Goal: Transaction & Acquisition: Purchase product/service

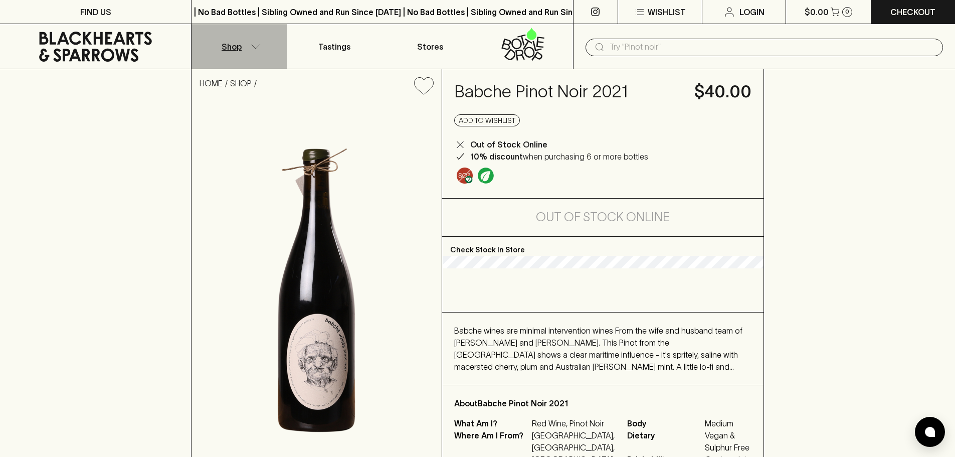
click at [253, 47] on icon "button" at bounding box center [256, 46] width 10 height 5
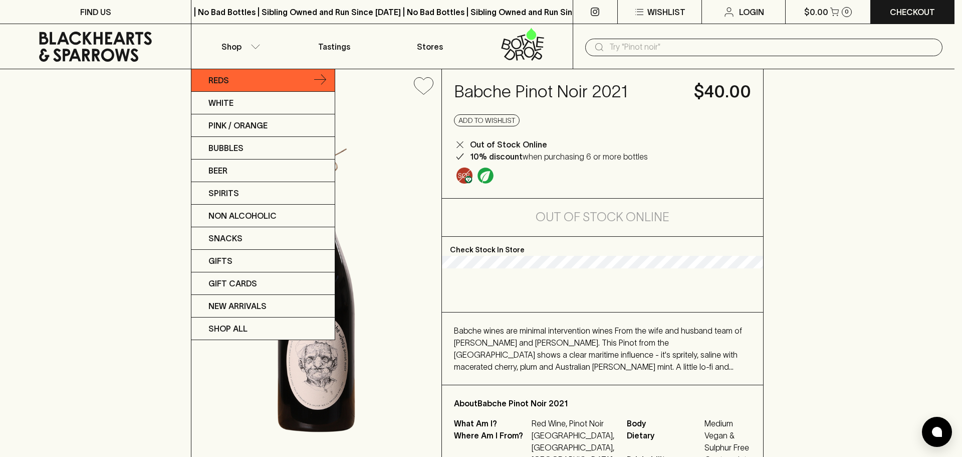
click at [286, 83] on link "Reds" at bounding box center [262, 80] width 143 height 23
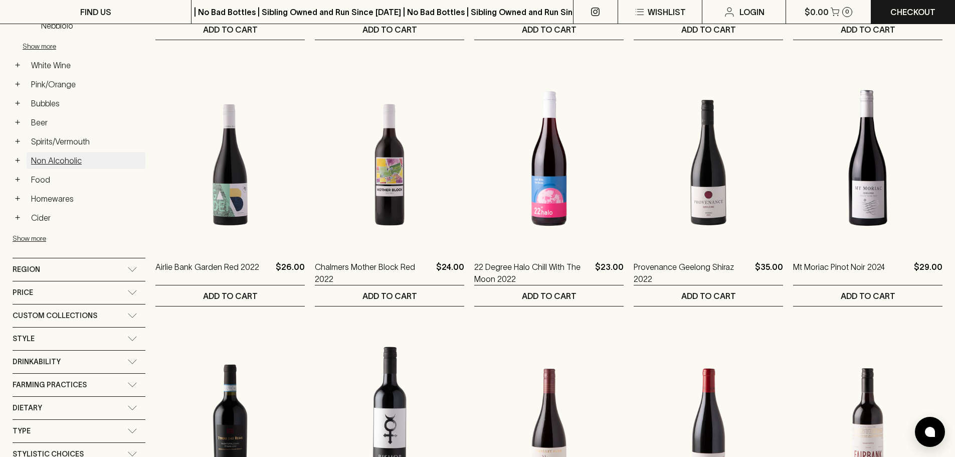
scroll to position [401, 0]
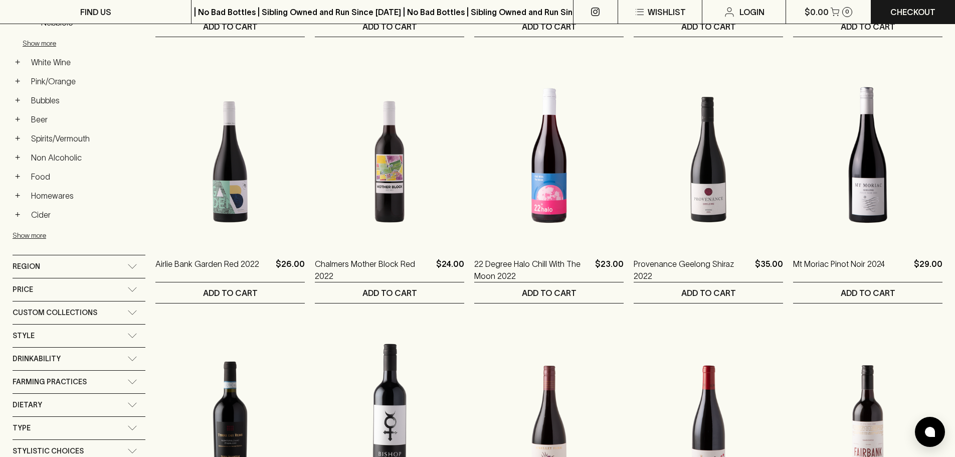
click at [127, 335] on icon at bounding box center [132, 335] width 10 height 5
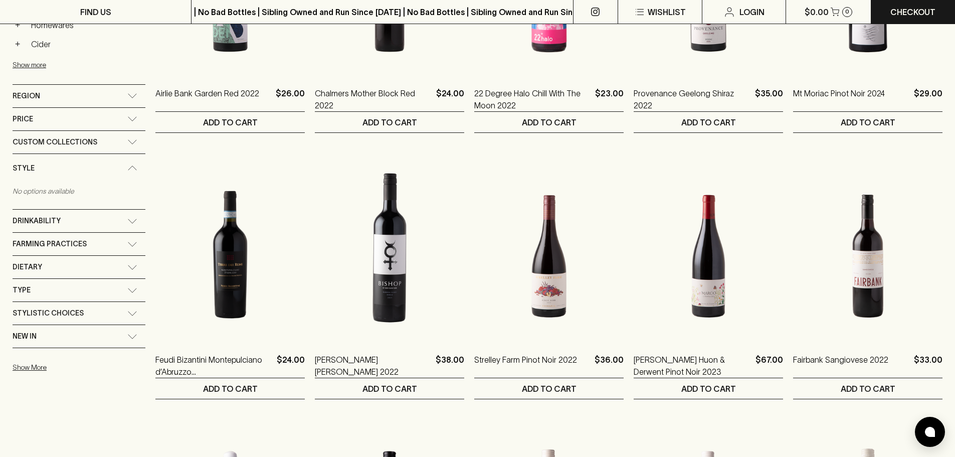
scroll to position [601, 0]
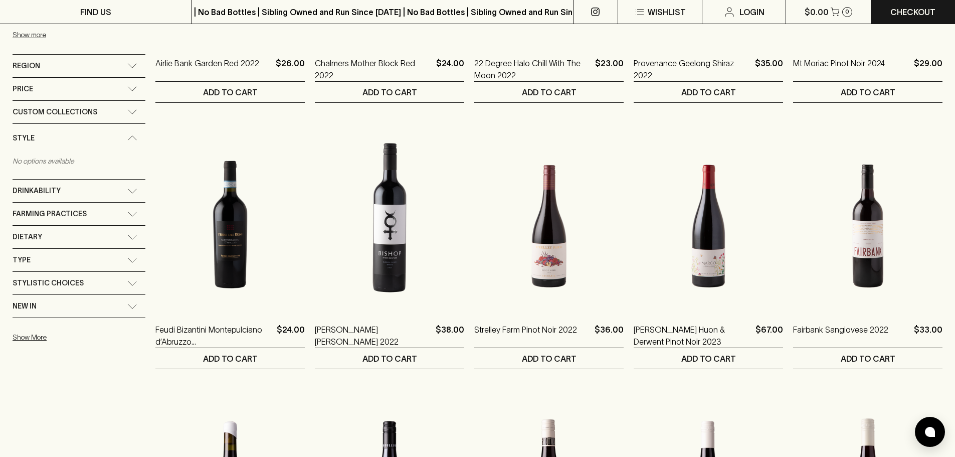
click at [126, 63] on div "Region" at bounding box center [70, 66] width 115 height 13
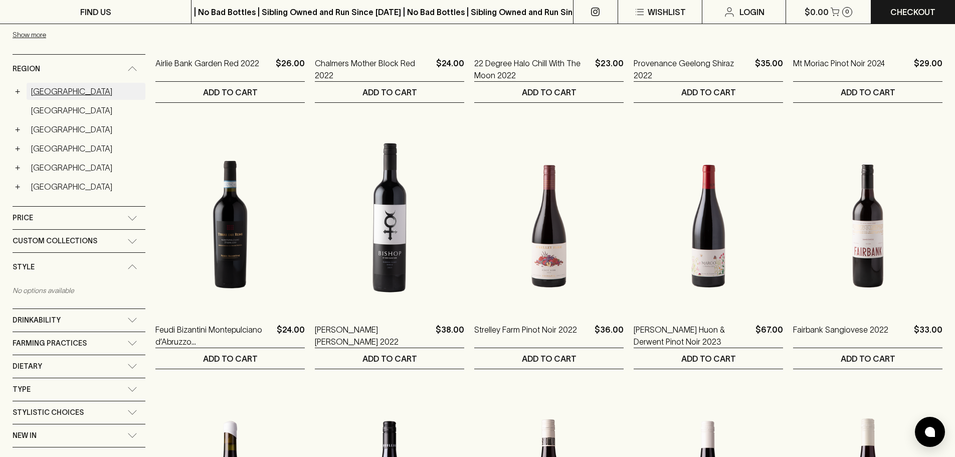
click at [32, 94] on link "Australia" at bounding box center [86, 91] width 119 height 17
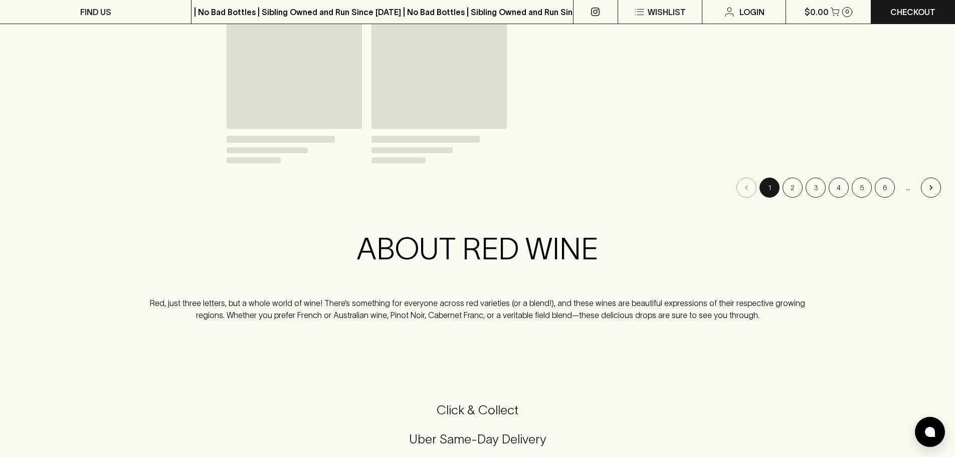
scroll to position [619, 0]
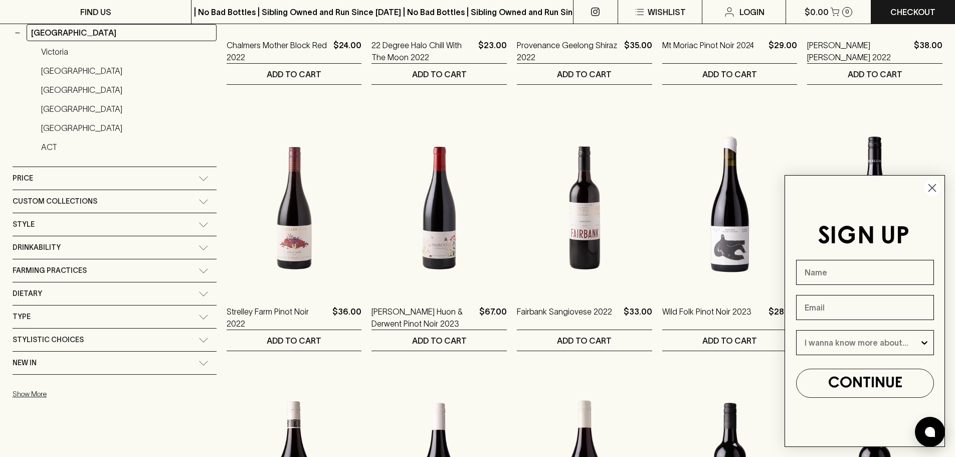
click at [62, 319] on div "Type" at bounding box center [106, 316] width 186 height 13
click at [62, 319] on div "Type" at bounding box center [106, 319] width 186 height 13
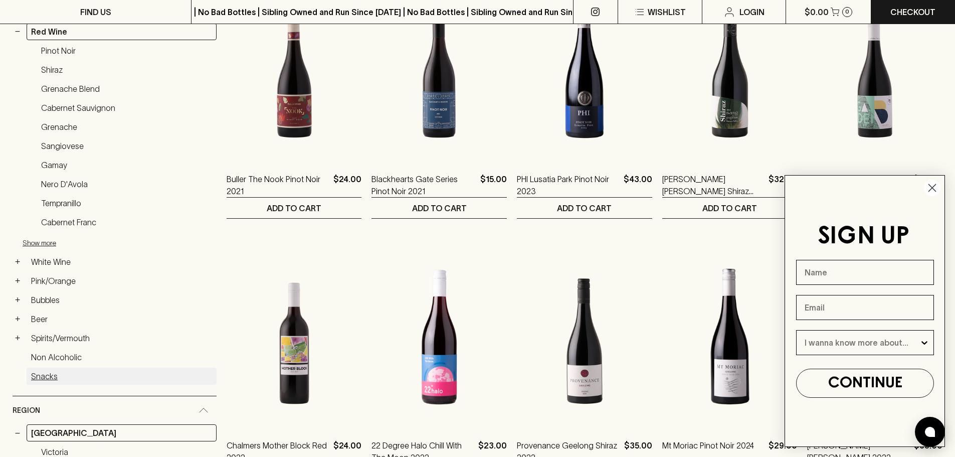
scroll to position [118, 0]
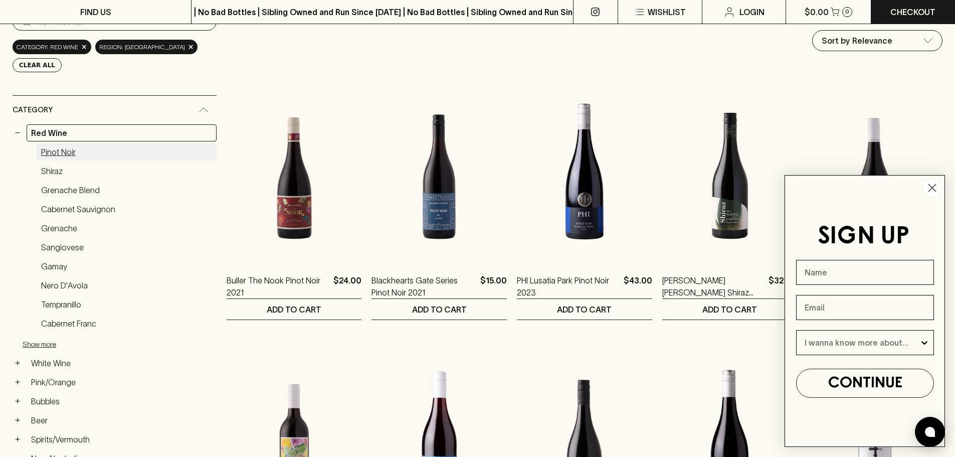
click at [56, 148] on link "Pinot Noir" at bounding box center [127, 151] width 180 height 17
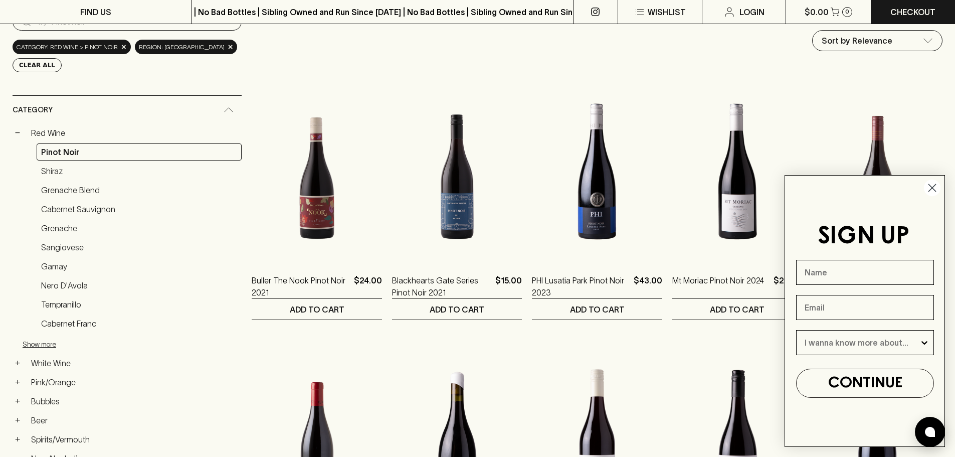
click at [931, 190] on circle "Close dialog" at bounding box center [932, 187] width 17 height 17
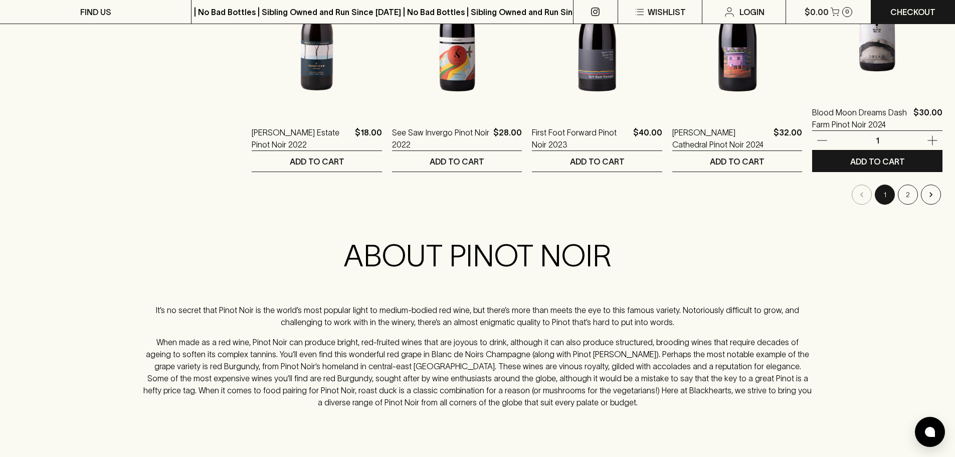
scroll to position [1071, 0]
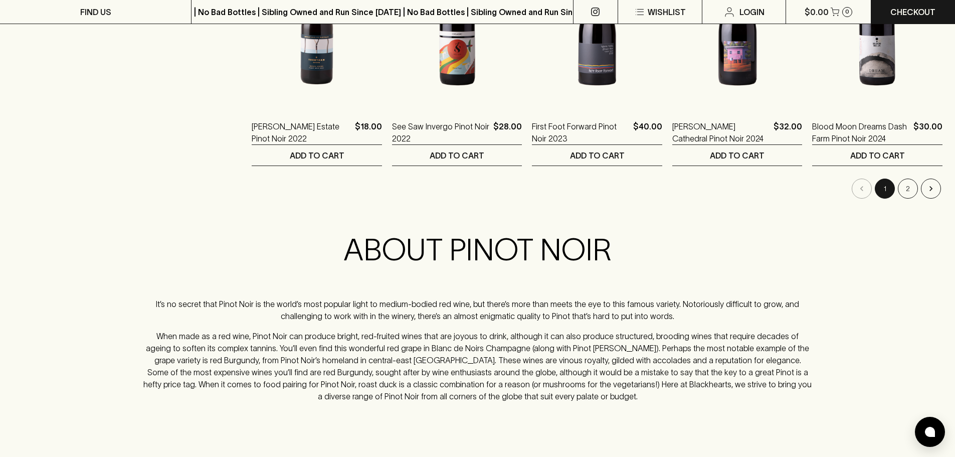
click at [897, 187] on li "2" at bounding box center [907, 188] width 23 height 20
click at [906, 191] on button "2" at bounding box center [908, 188] width 20 height 20
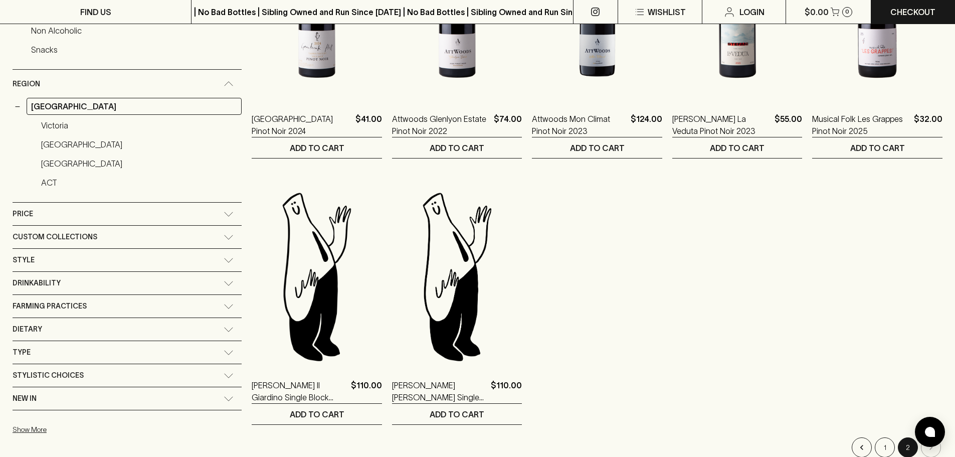
scroll to position [551, 0]
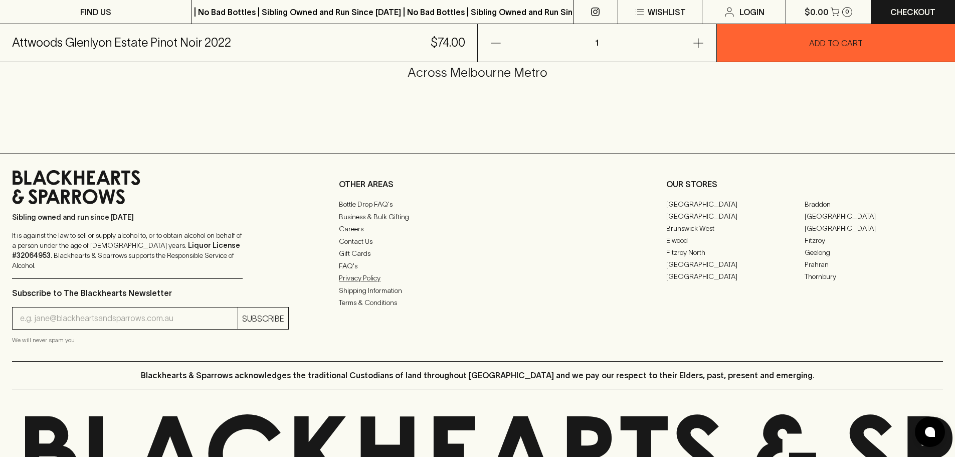
scroll to position [640, 0]
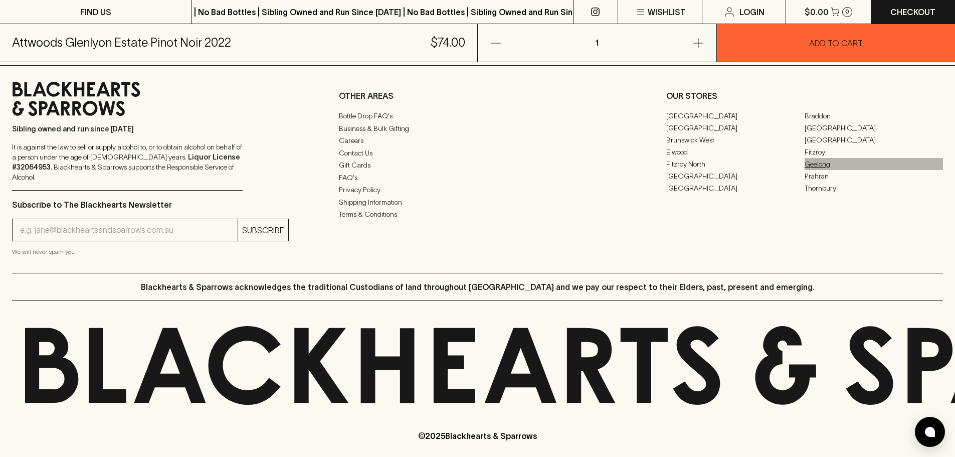
click at [810, 162] on link "Geelong" at bounding box center [873, 164] width 138 height 12
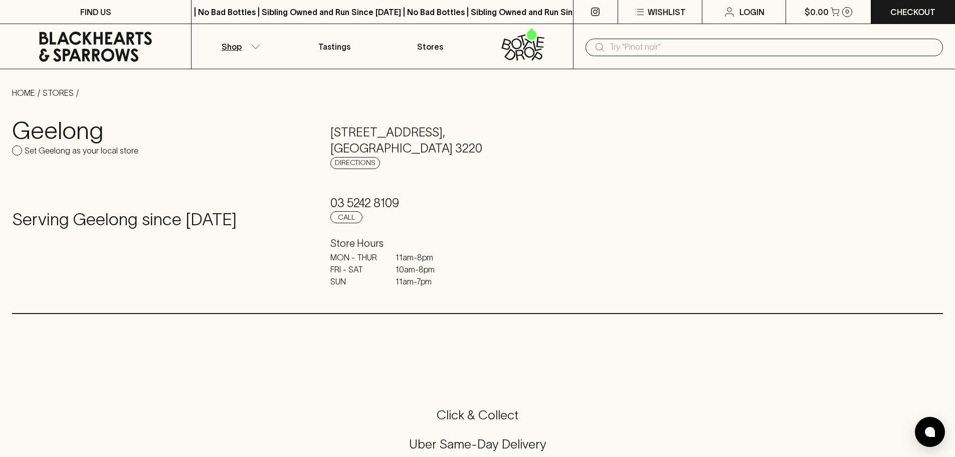
click at [252, 47] on icon "button" at bounding box center [256, 46] width 10 height 5
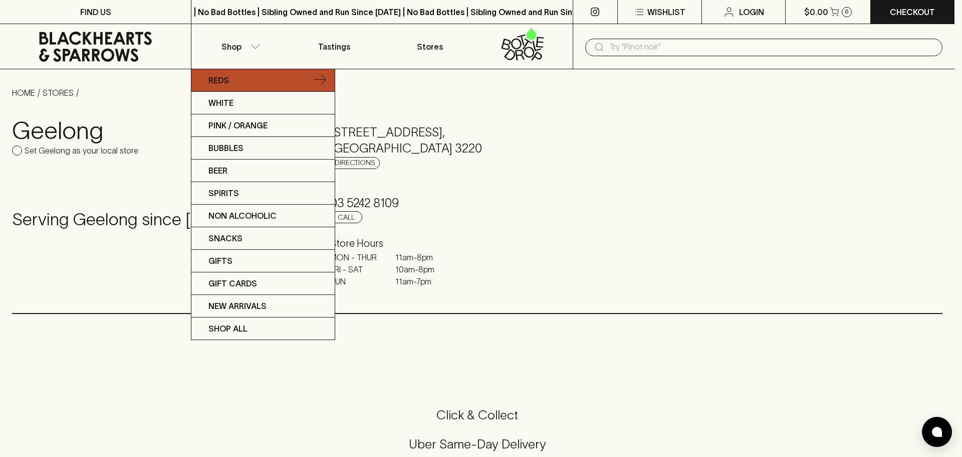
click at [232, 81] on link "Reds" at bounding box center [262, 80] width 143 height 23
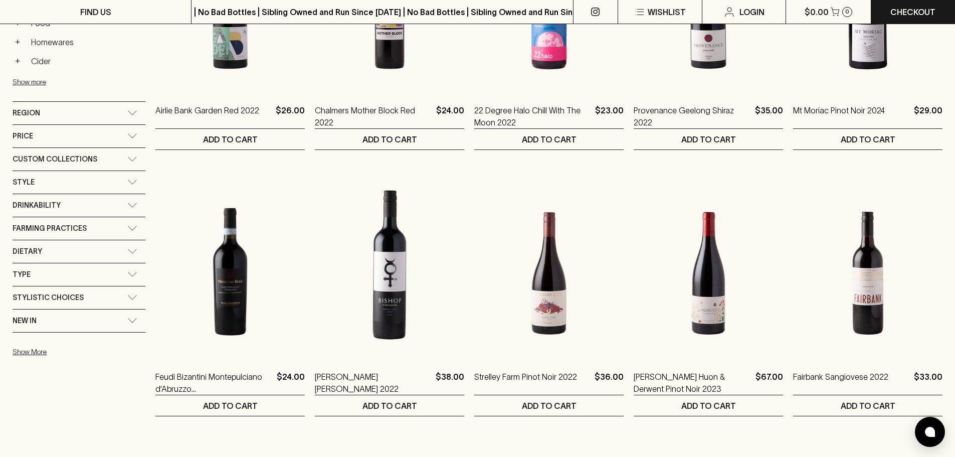
scroll to position [551, 0]
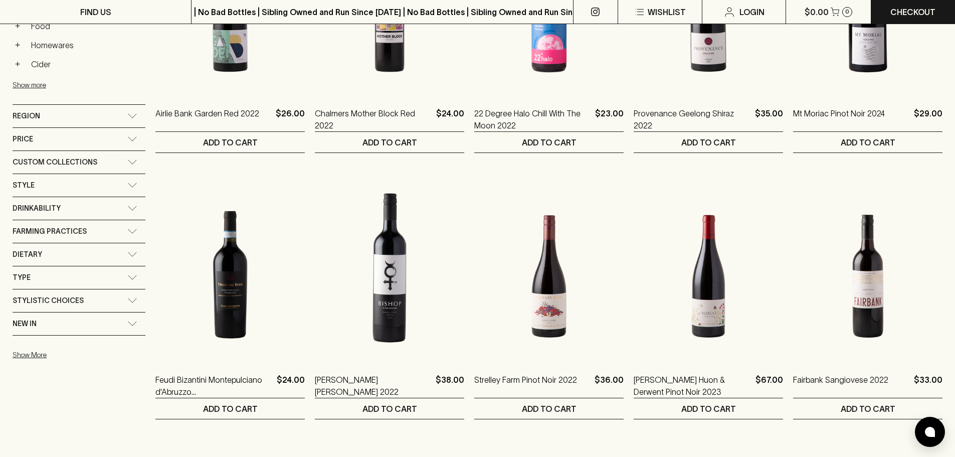
click at [72, 117] on div "Region" at bounding box center [70, 116] width 115 height 13
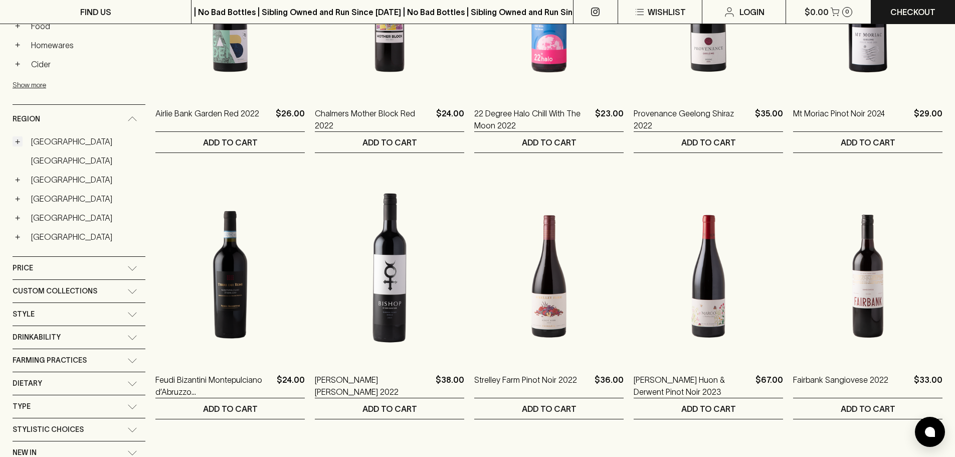
click at [18, 141] on button "+" at bounding box center [18, 141] width 10 height 10
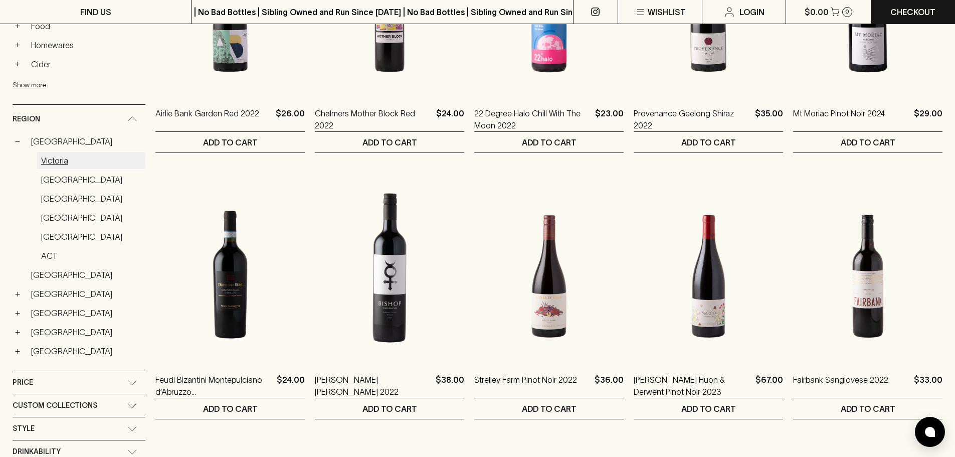
click at [61, 160] on link "Victoria" at bounding box center [91, 160] width 109 height 17
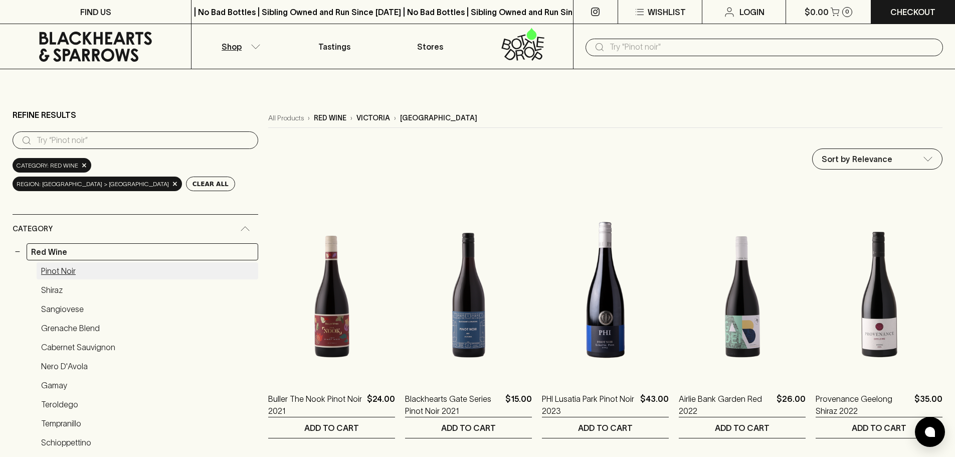
click at [61, 274] on link "Pinot Noir" at bounding box center [148, 270] width 222 height 17
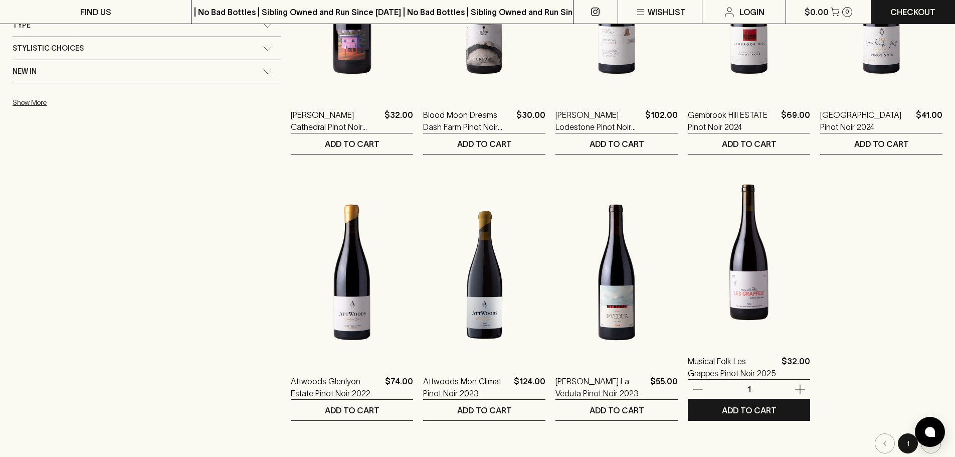
scroll to position [902, 0]
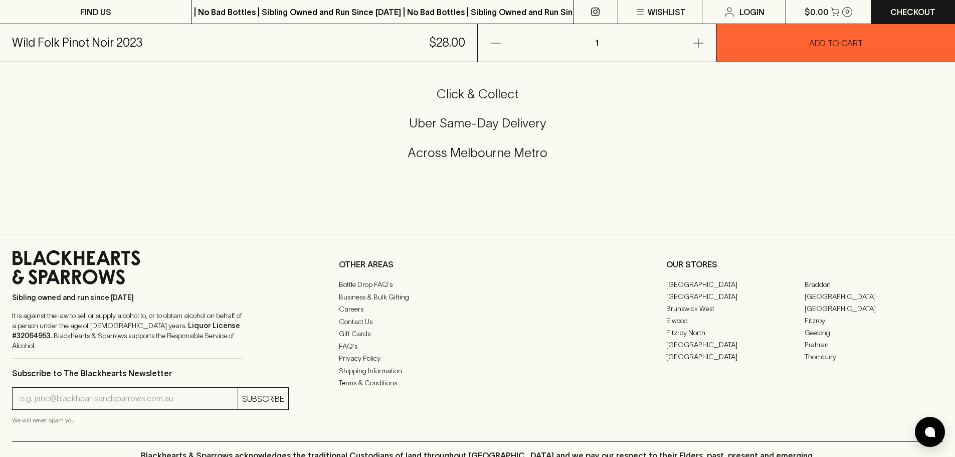
scroll to position [451, 0]
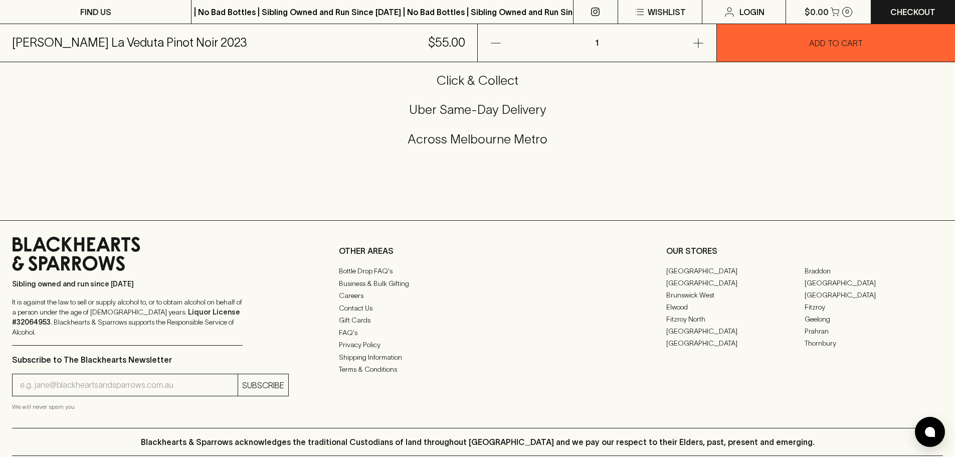
scroll to position [640, 0]
